Goal: Information Seeking & Learning: Learn about a topic

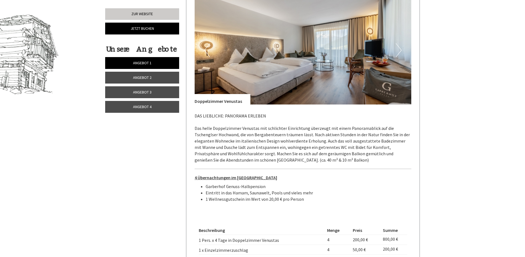
scroll to position [387, 0]
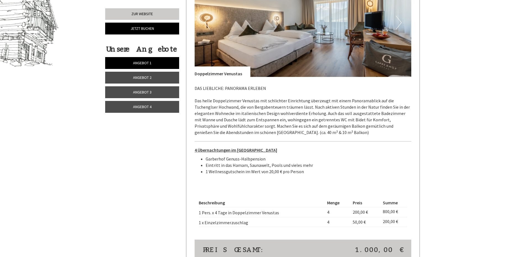
click at [161, 80] on link "Angebot 2" at bounding box center [142, 78] width 74 height 12
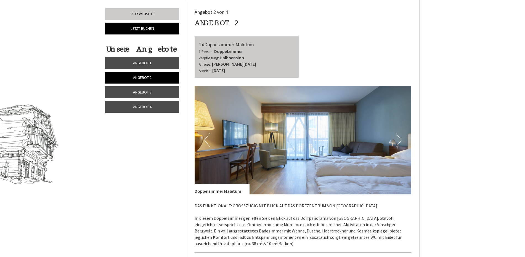
scroll to position [435, 0]
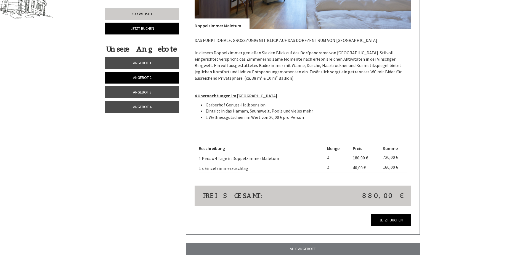
click at [132, 91] on link "Angebot 3" at bounding box center [142, 92] width 74 height 12
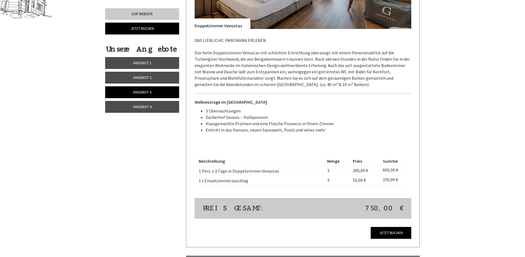
scroll to position [269, 0]
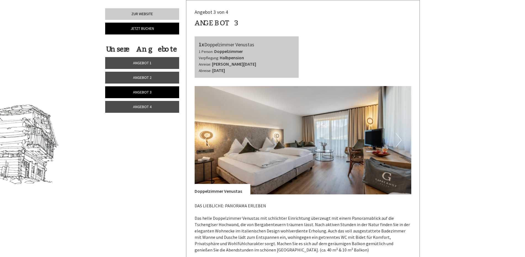
click at [136, 62] on span "Angebot 1" at bounding box center [142, 62] width 18 height 5
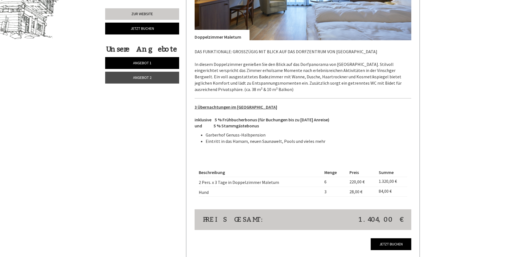
scroll to position [442, 0]
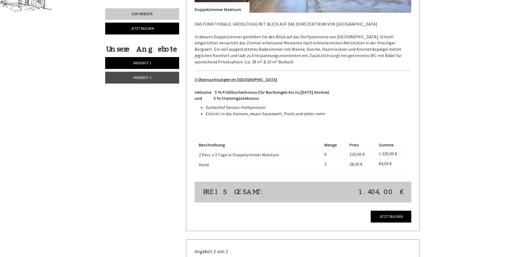
click at [149, 78] on span "Angebot 2" at bounding box center [142, 77] width 18 height 5
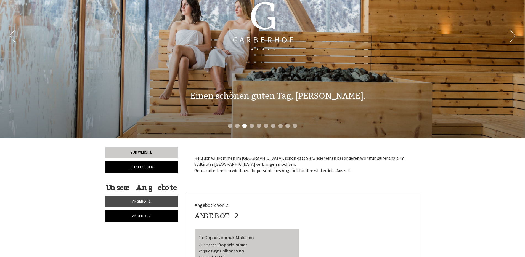
scroll to position [0, 0]
